Goal: Task Accomplishment & Management: Manage account settings

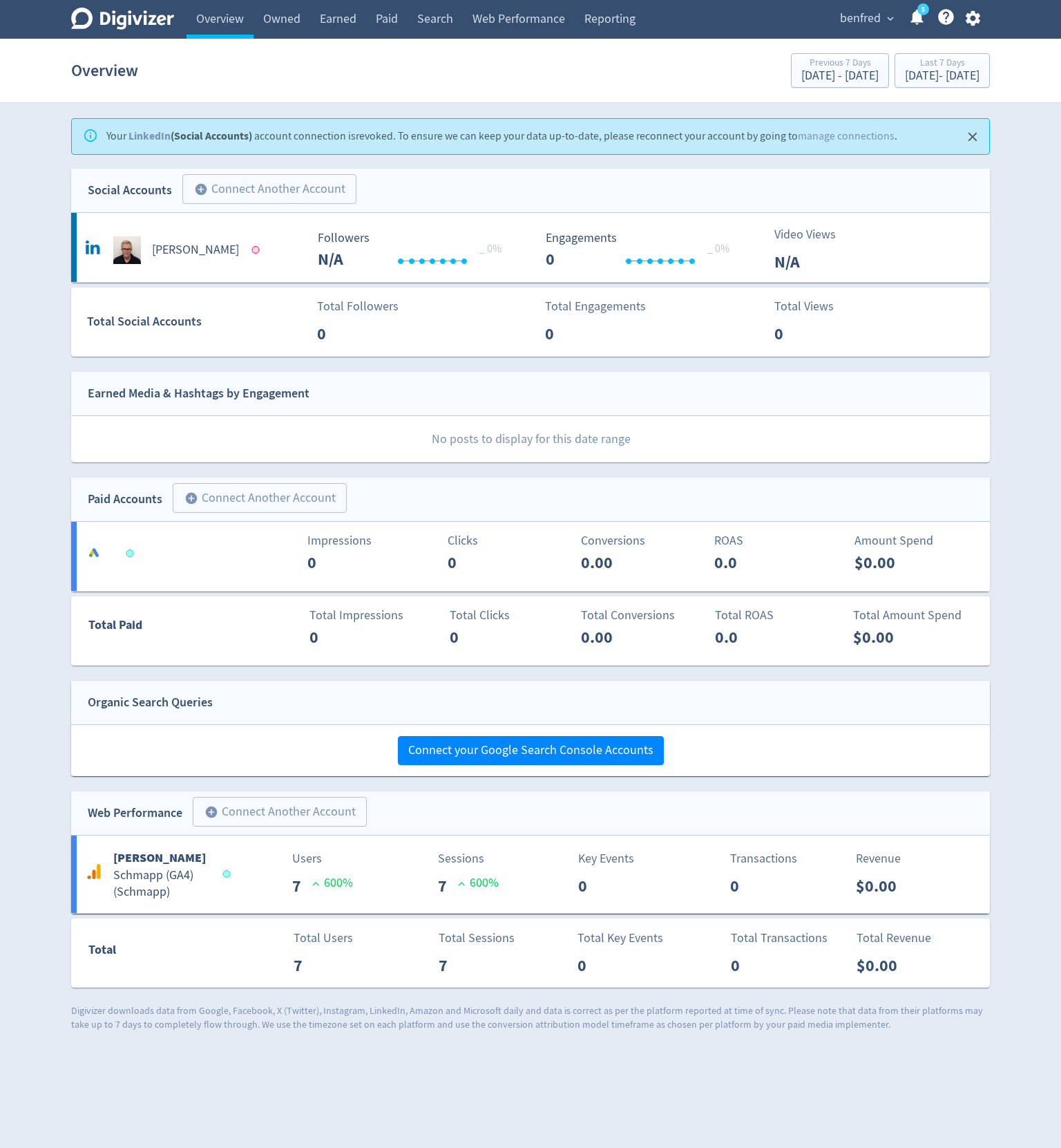
click at [974, 20] on icon "button" at bounding box center [973, 19] width 15 height 16
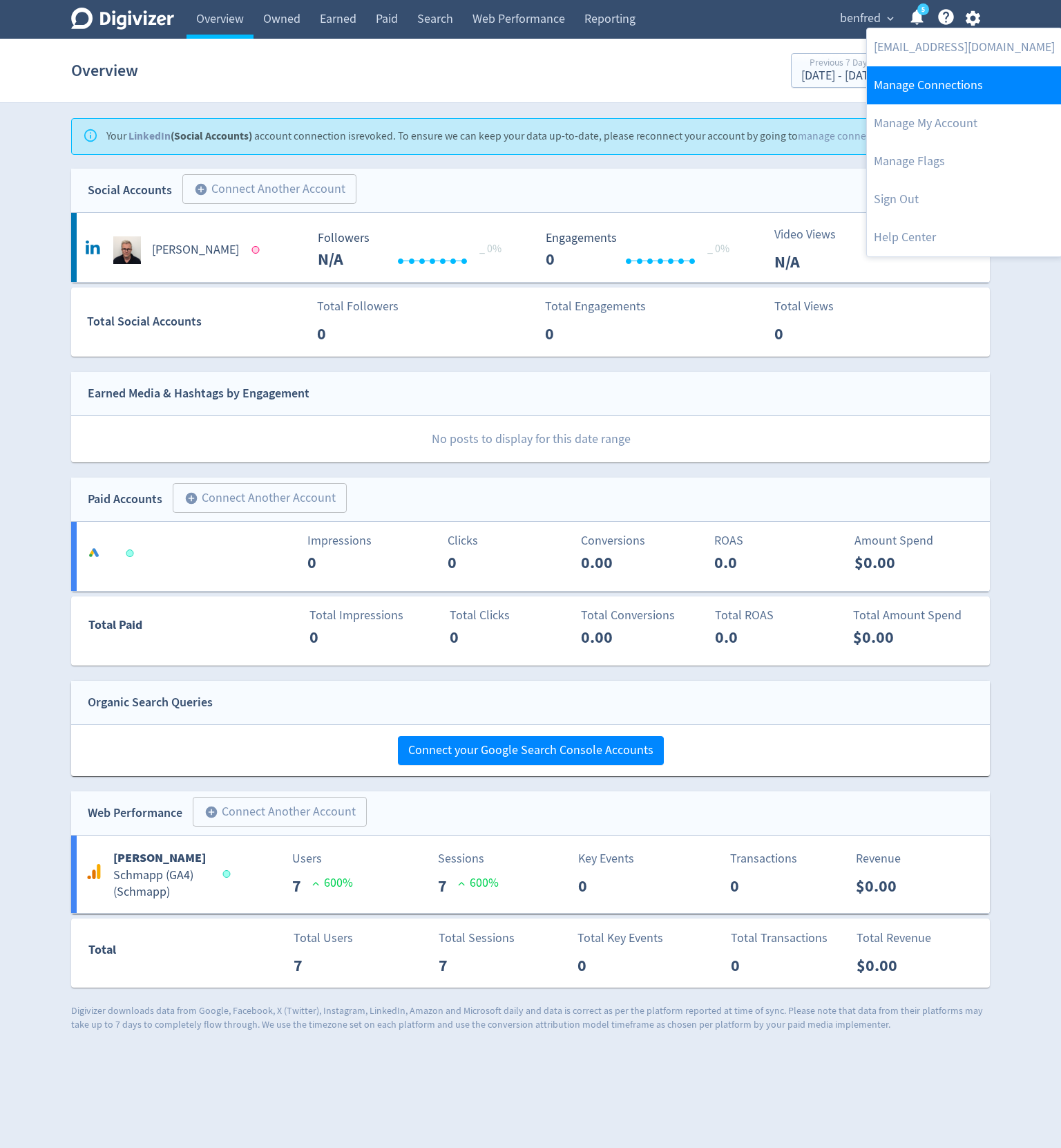
click at [938, 88] on link "Manage Connections" at bounding box center [965, 85] width 195 height 38
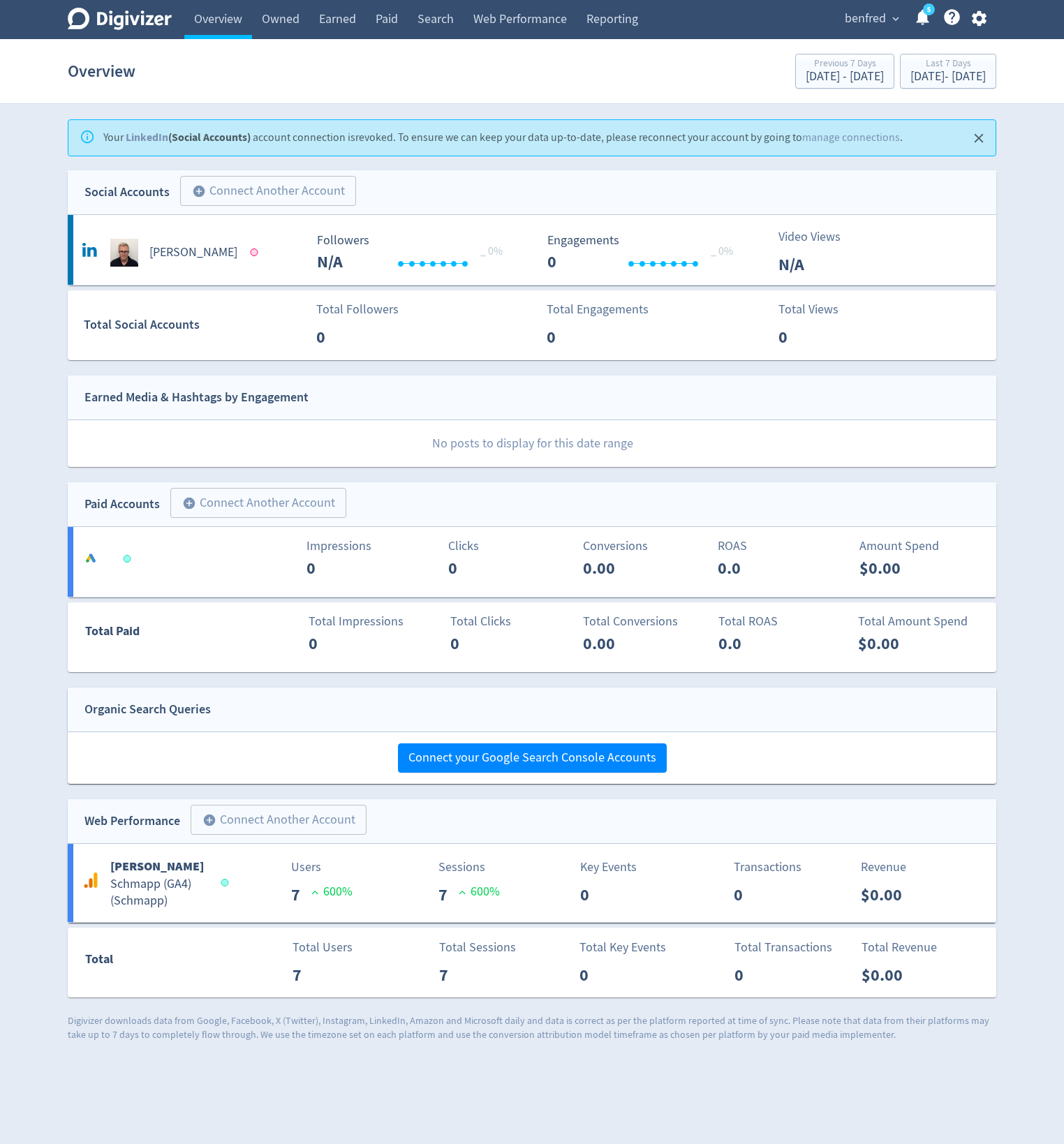
click at [981, 13] on icon "button" at bounding box center [979, 18] width 19 height 19
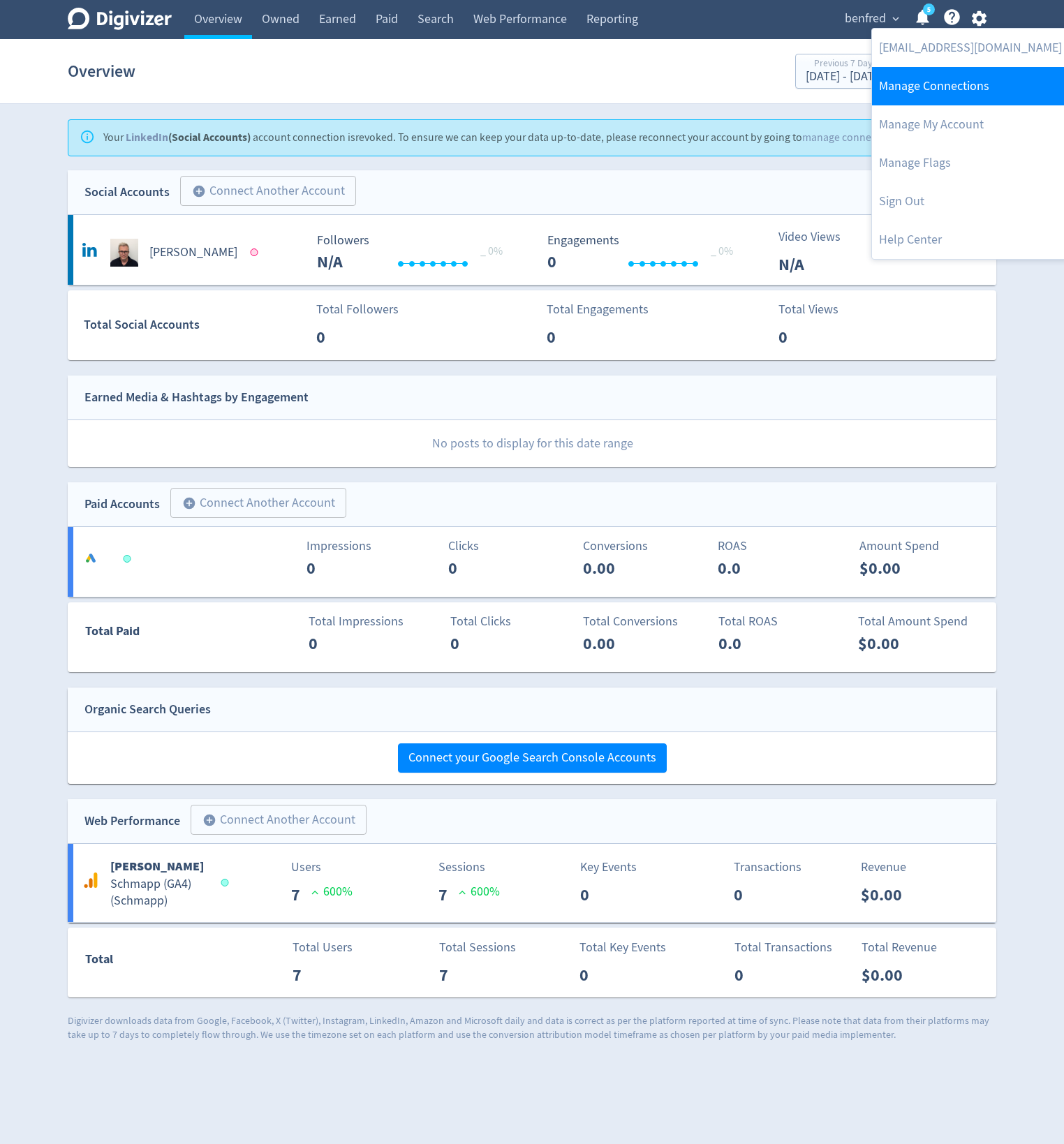
click at [905, 93] on link "Manage Connections" at bounding box center [971, 86] width 197 height 38
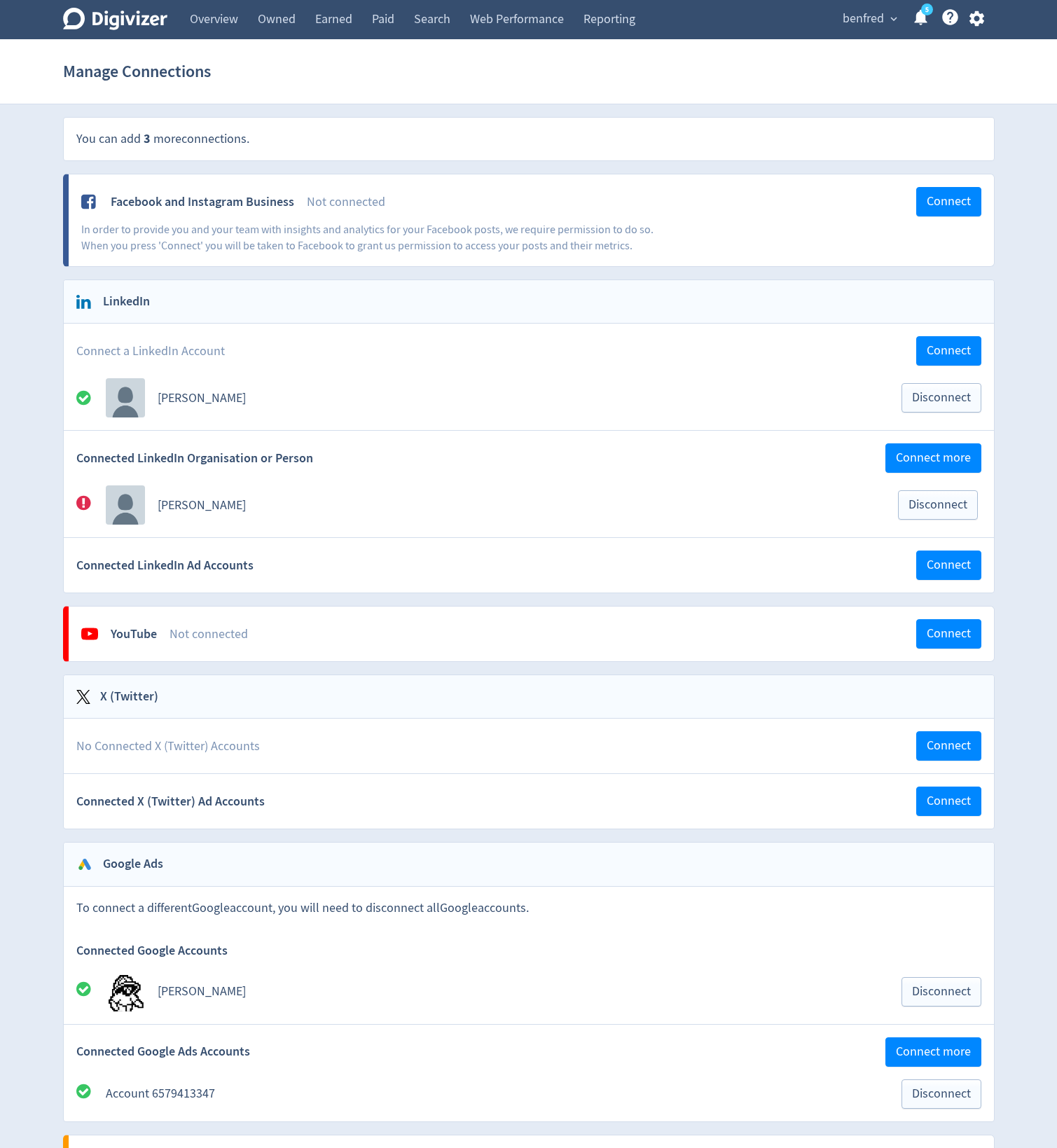
scroll to position [84, 0]
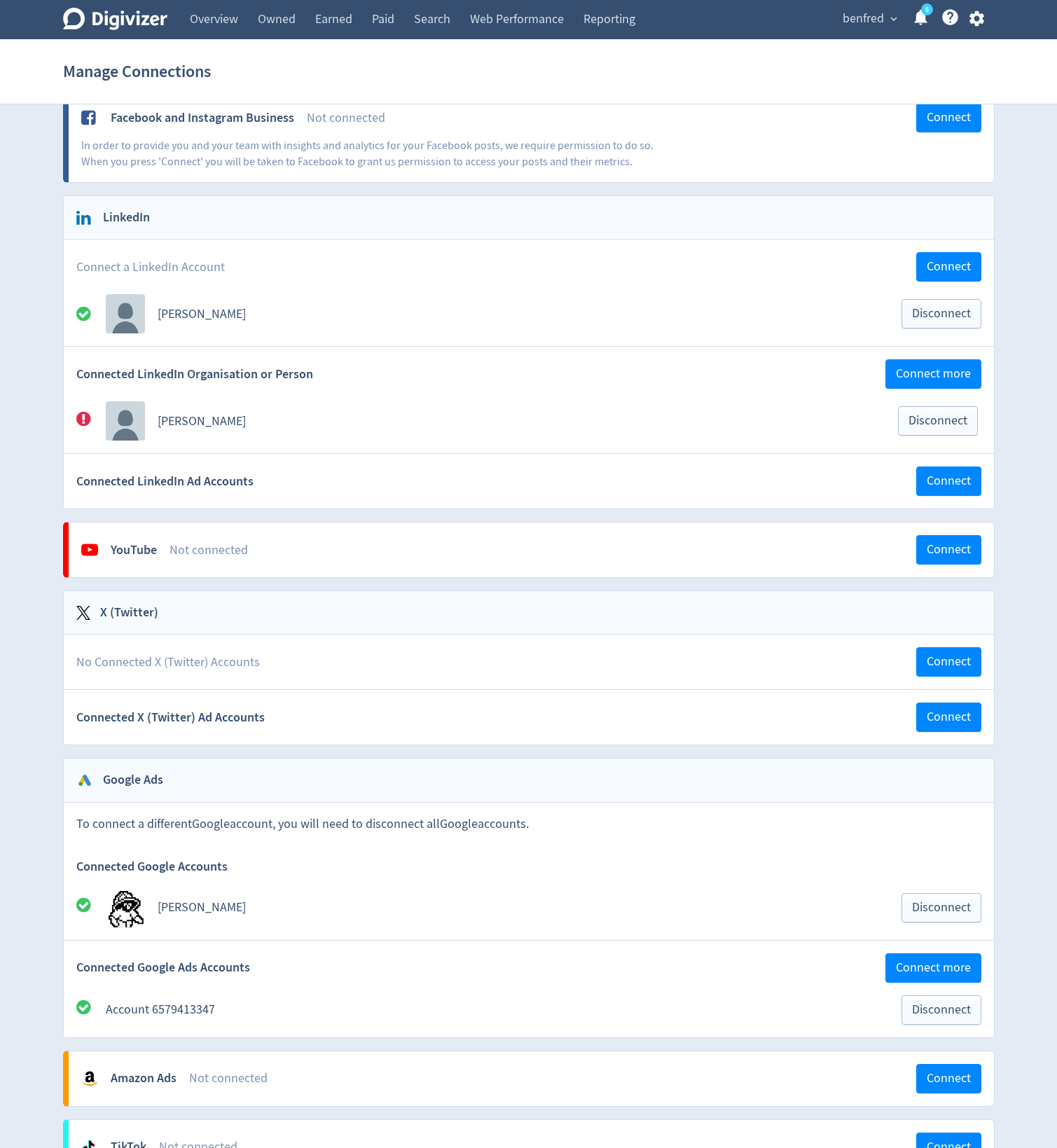
click at [977, 20] on icon "button" at bounding box center [977, 18] width 19 height 19
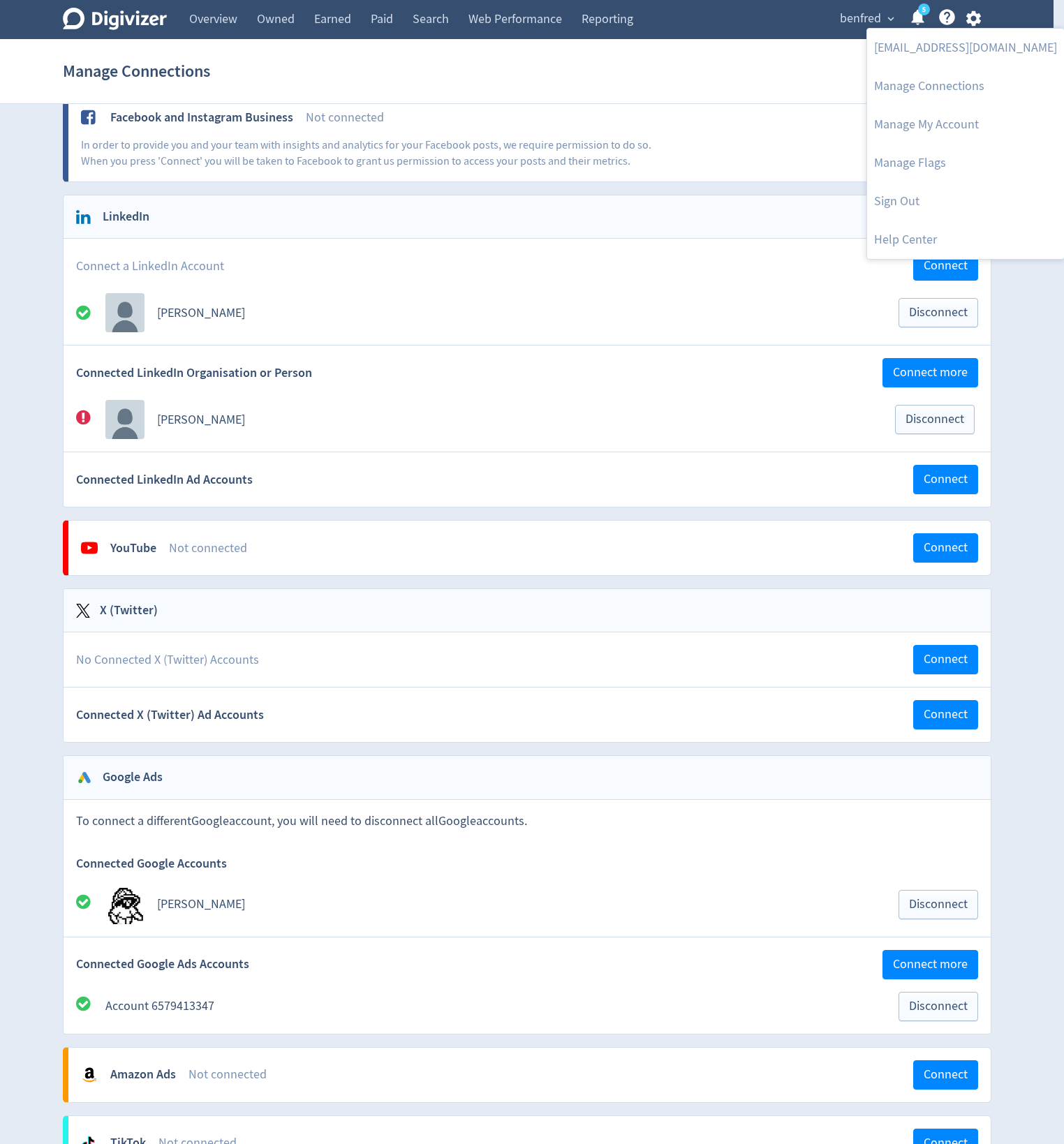
click at [810, 96] on div at bounding box center [532, 572] width 1064 height 1144
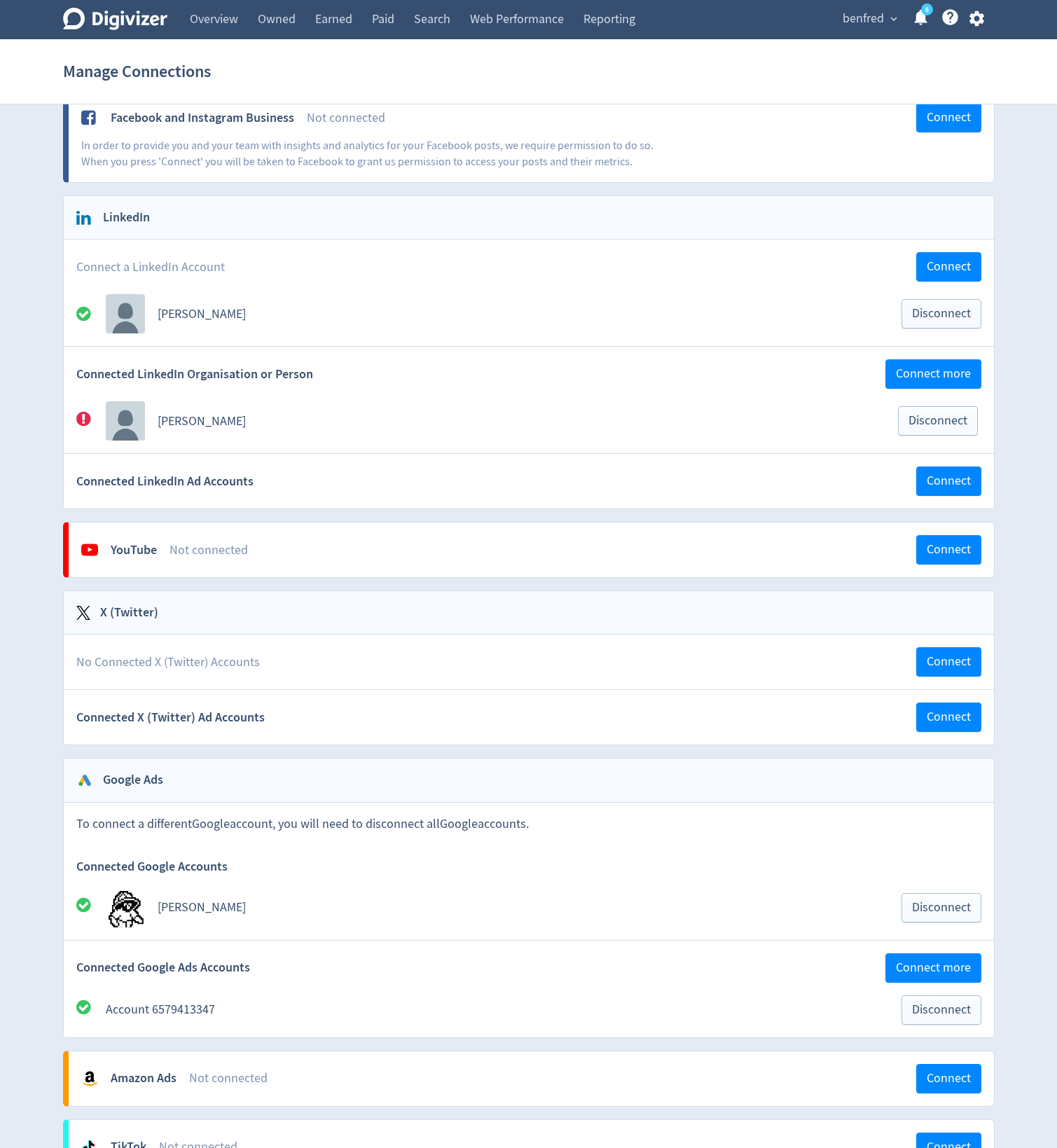
click at [1042, 144] on div "Digivizer Logo Mark Digivizer Logo Overview Owned Earned Paid Search Web Perfor…" at bounding box center [528, 933] width 1057 height 2034
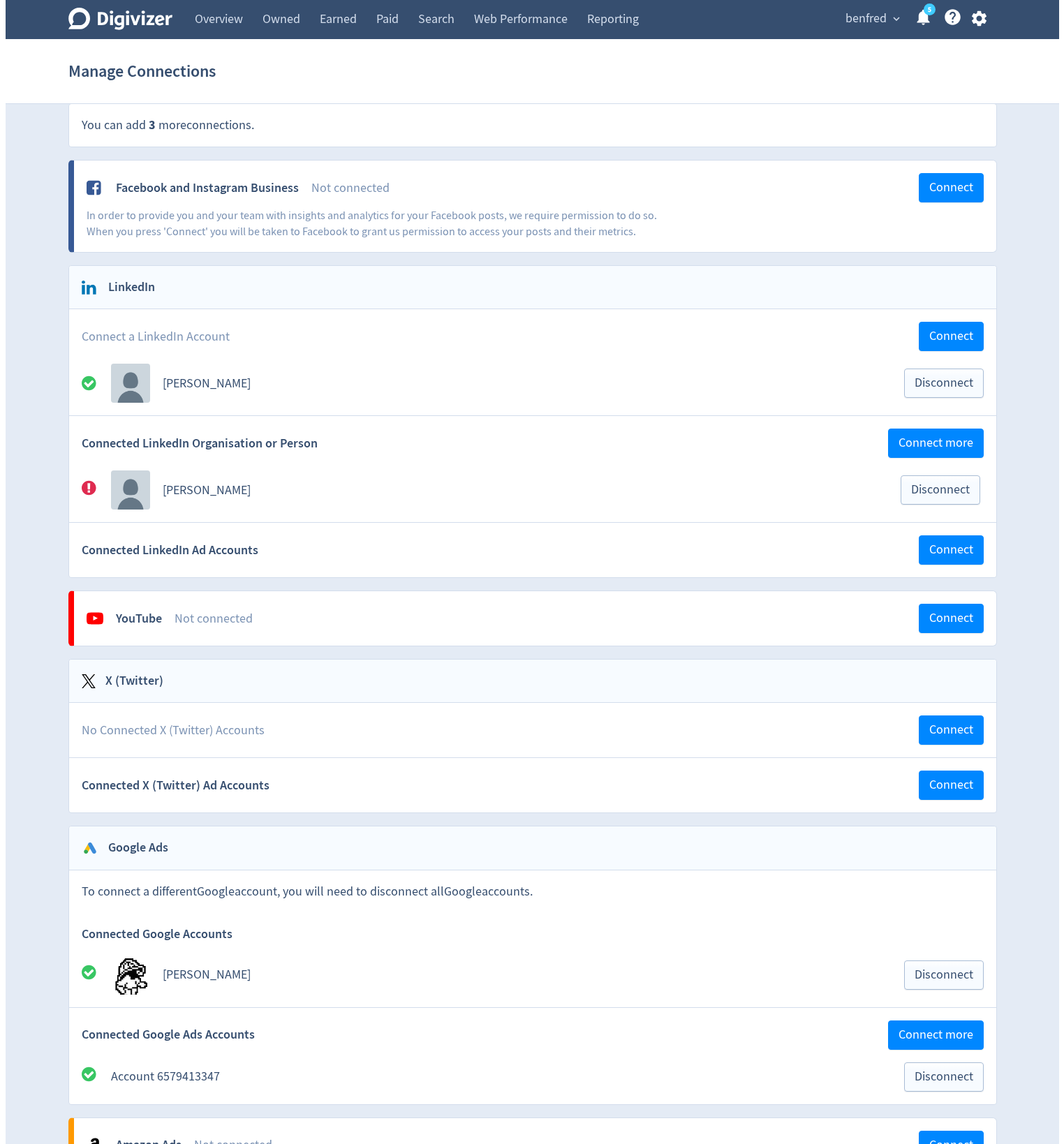
scroll to position [0, 0]
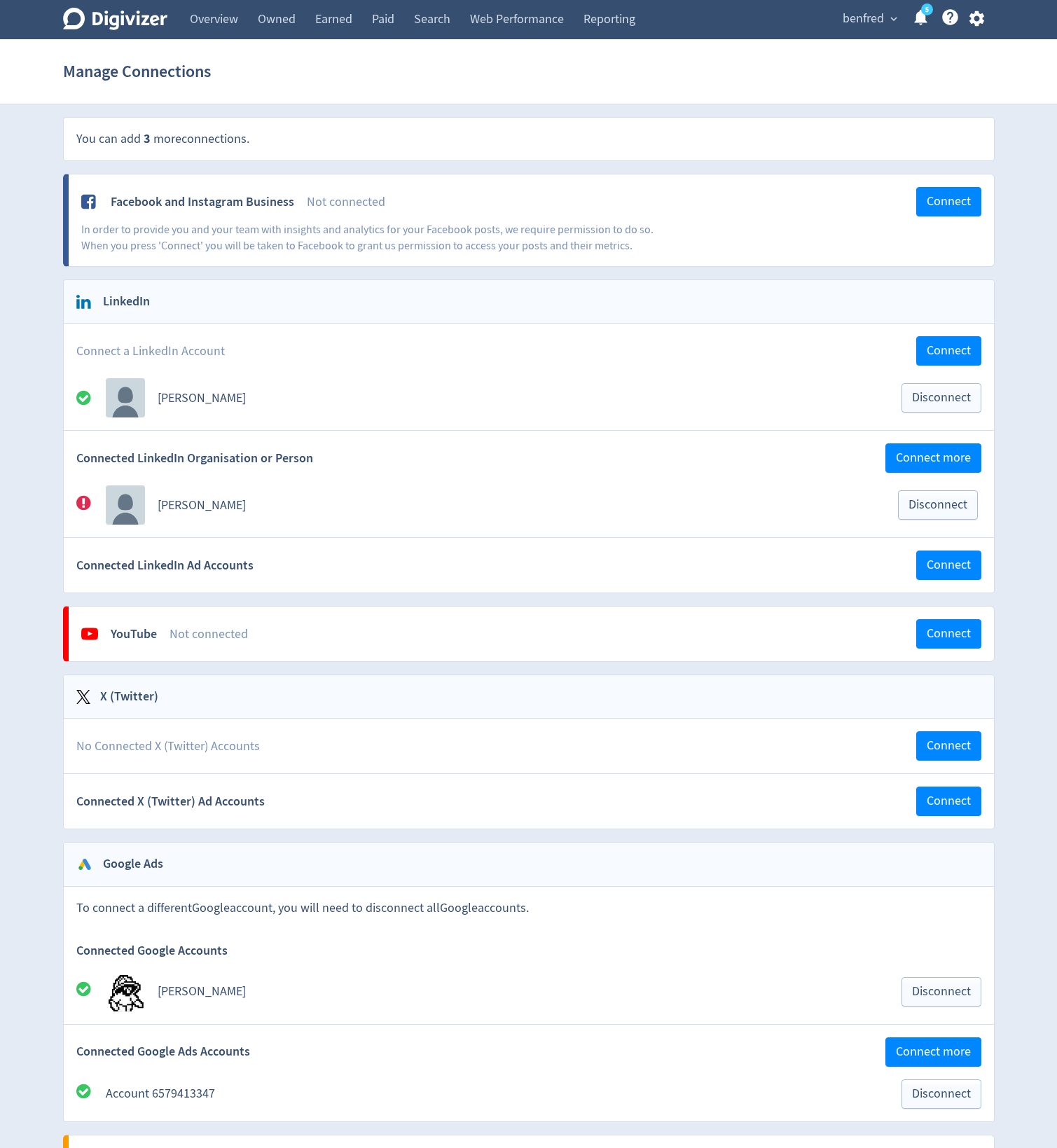
click at [984, 17] on icon "button" at bounding box center [977, 18] width 19 height 19
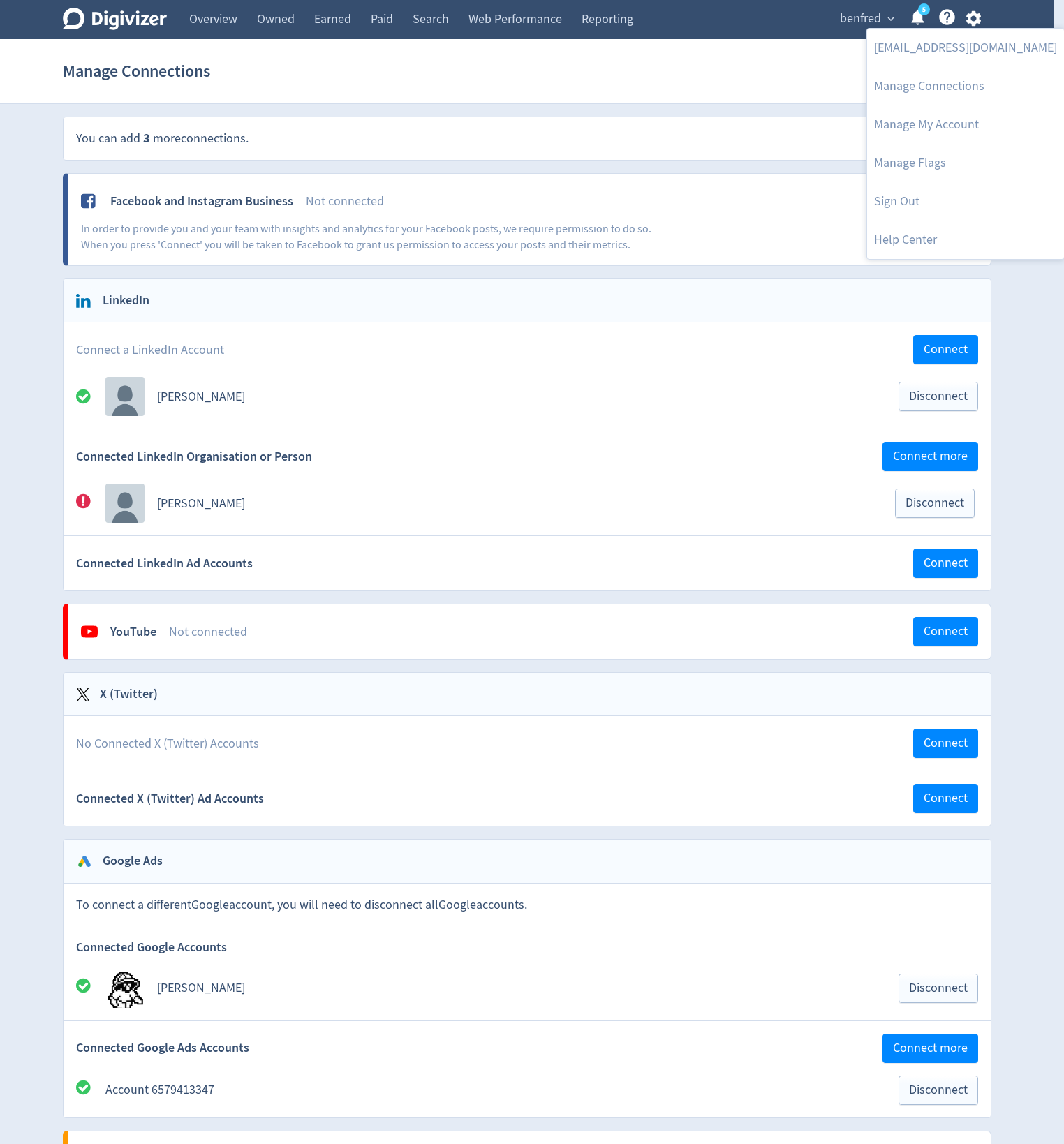
click at [1028, 157] on div at bounding box center [532, 572] width 1064 height 1144
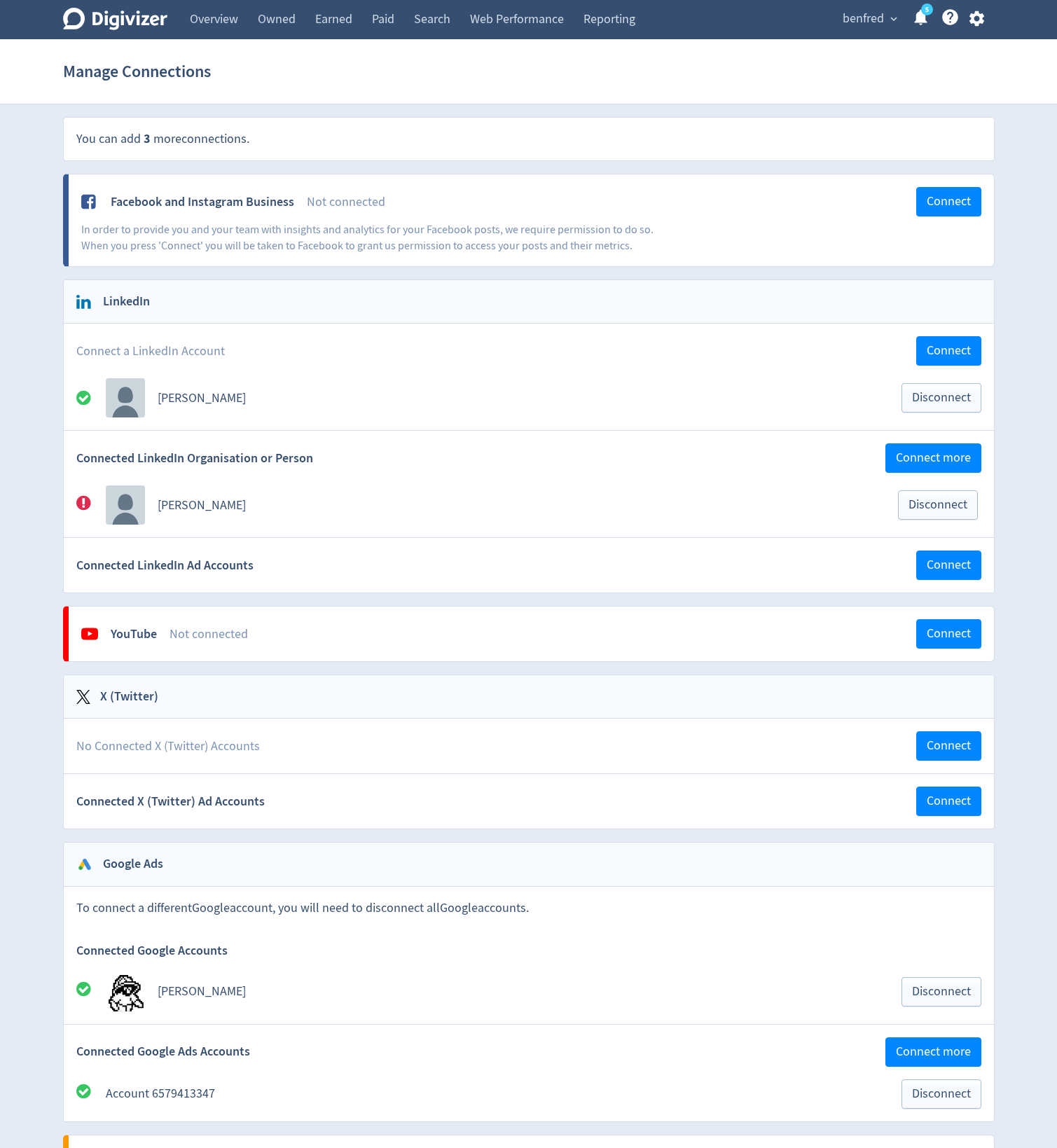
click at [969, 16] on icon "button" at bounding box center [977, 18] width 19 height 19
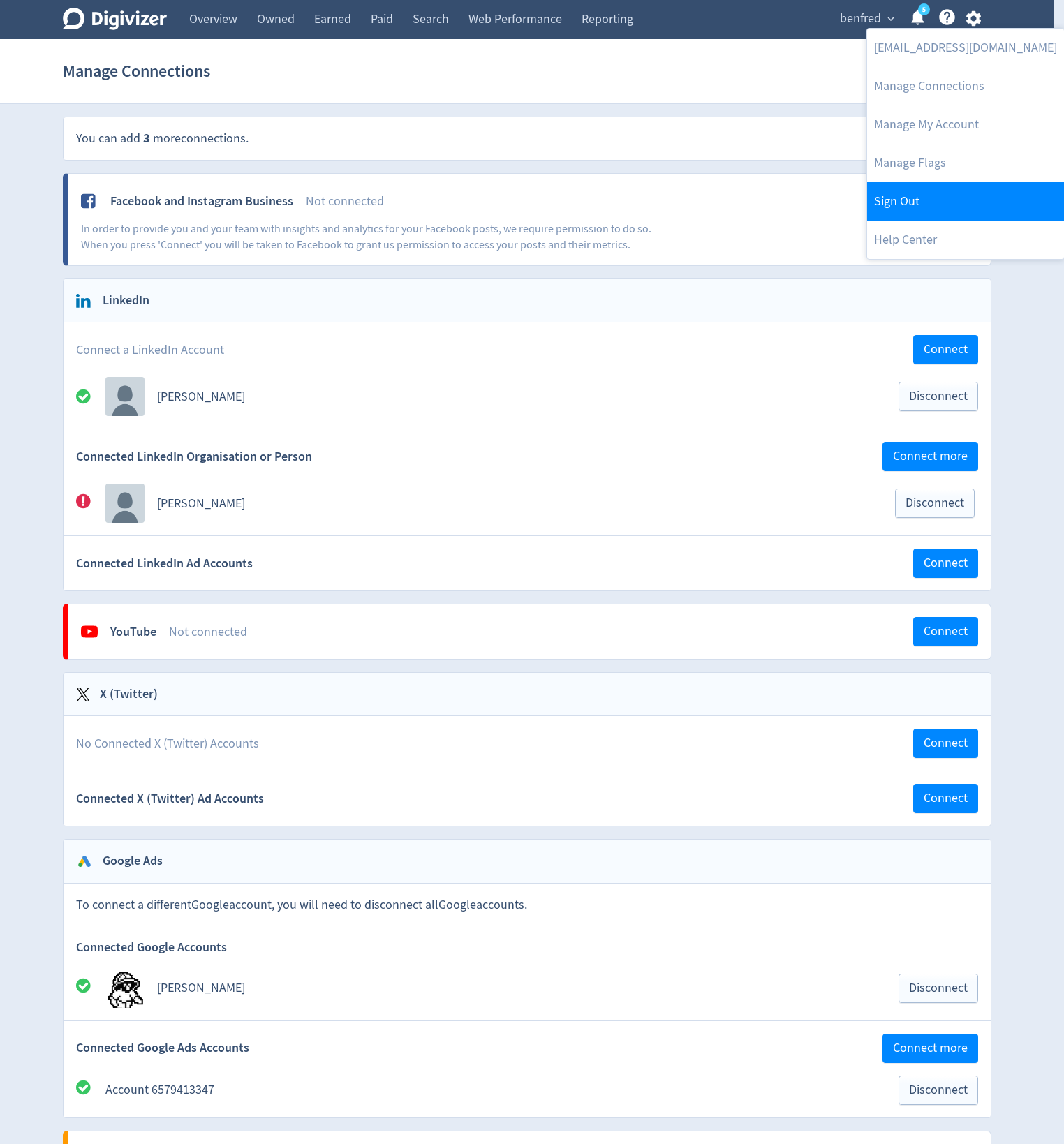
click at [924, 205] on link "Sign Out" at bounding box center [966, 202] width 197 height 38
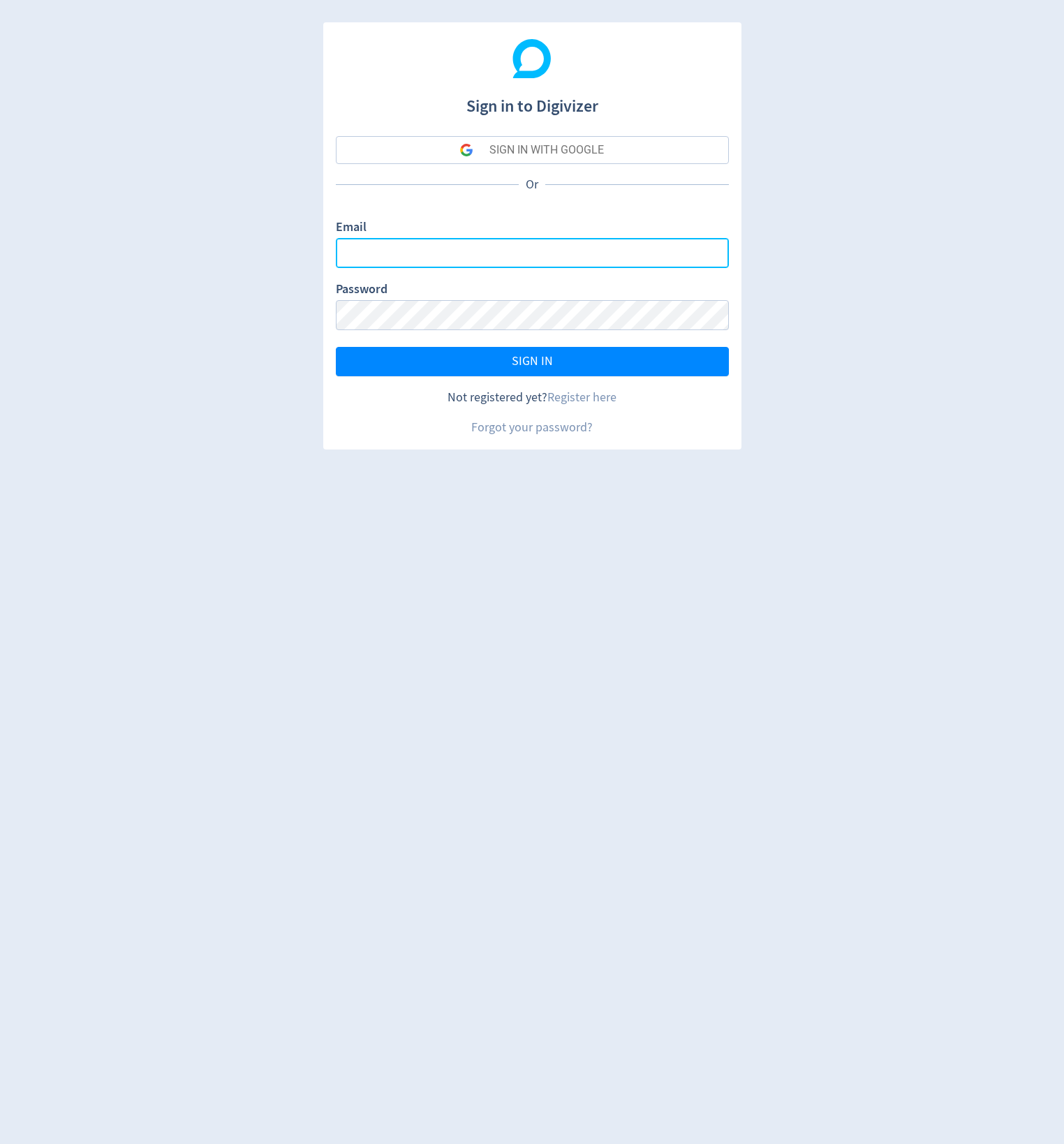
type input "ben.wells@digivizer.com"
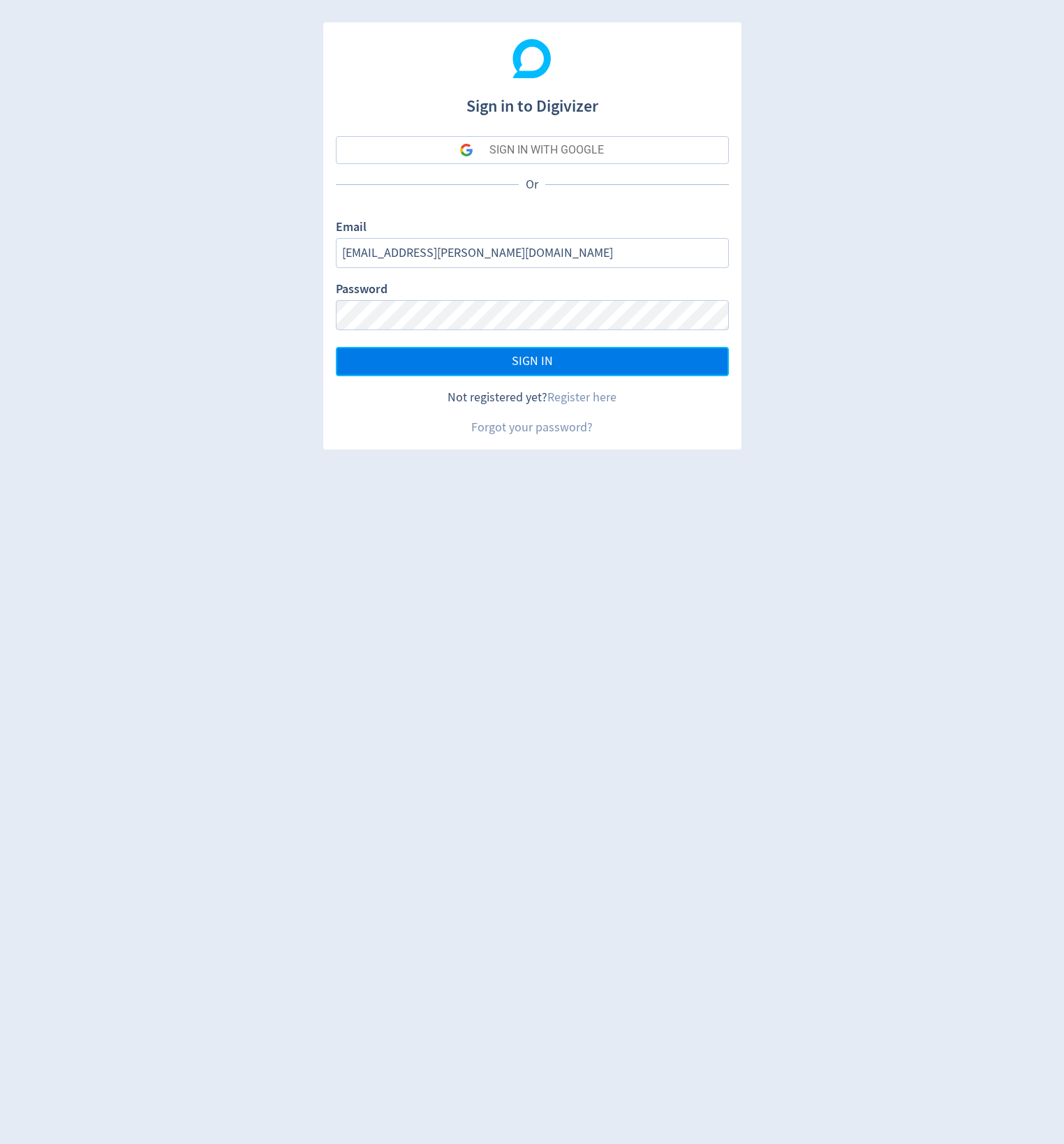
click at [516, 373] on button "SIGN IN" at bounding box center [532, 361] width 393 height 29
